Goal: Find specific page/section: Find specific page/section

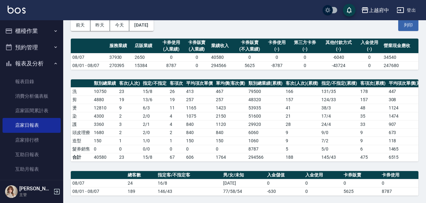
scroll to position [32, 0]
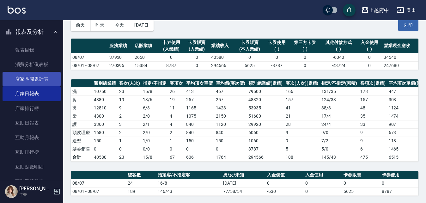
click at [46, 81] on link "店家區間累計表" at bounding box center [32, 79] width 58 height 15
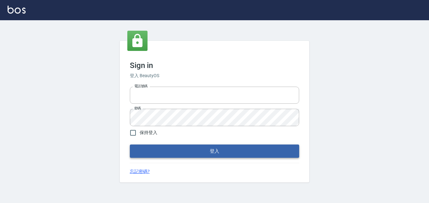
type input "0911903627"
click at [181, 157] on button "登入" at bounding box center [214, 150] width 169 height 13
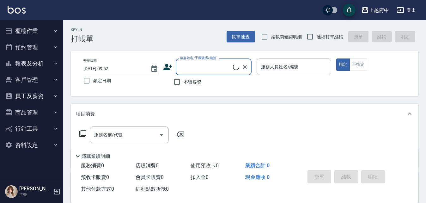
click at [30, 61] on button "報表及分析" at bounding box center [32, 63] width 58 height 16
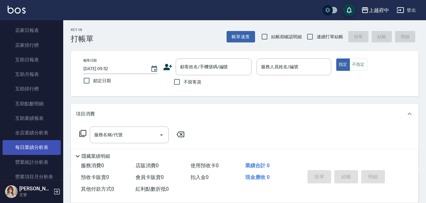
scroll to position [158, 0]
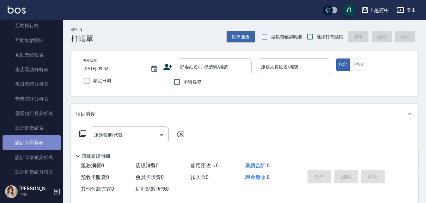
click at [38, 144] on link "設計師日報表" at bounding box center [32, 142] width 58 height 15
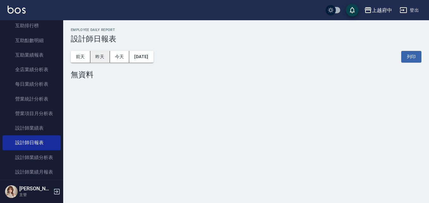
click at [95, 56] on button "昨天" at bounding box center [100, 57] width 20 height 12
